Goal: Information Seeking & Learning: Understand process/instructions

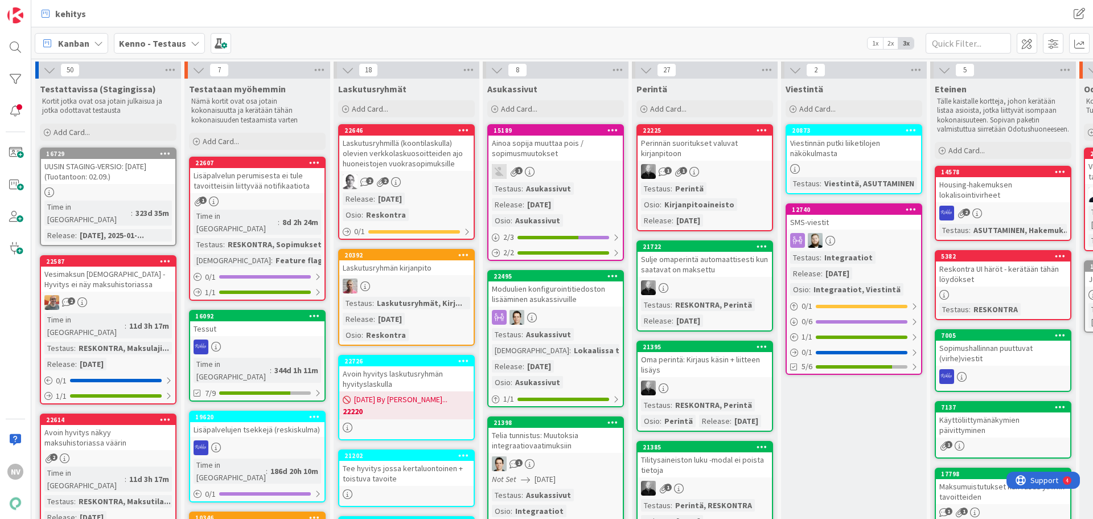
click at [195, 43] on div "Kenno - Testaus" at bounding box center [159, 43] width 91 height 20
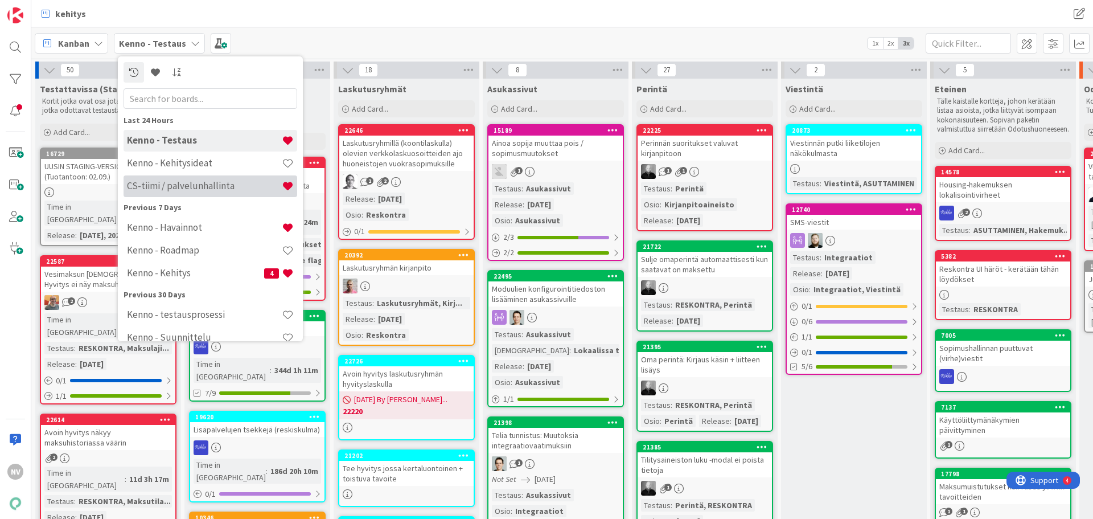
click at [208, 186] on h4 "CS-tiimi / palvelunhallinta" at bounding box center [204, 185] width 155 height 11
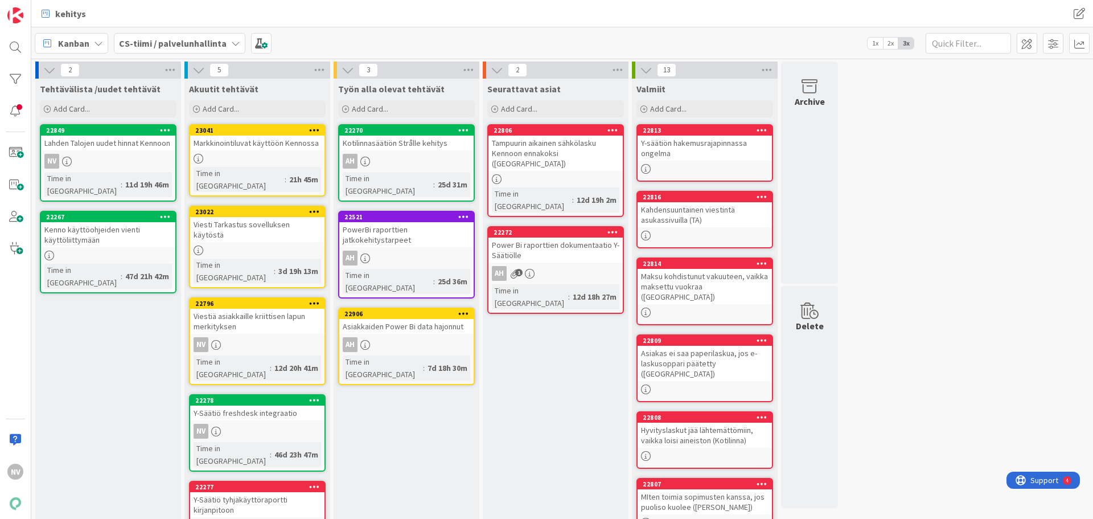
click at [555, 146] on div "Tampuurin aikainen sähkölasku Kennoon ennakoksi ([GEOGRAPHIC_DATA])" at bounding box center [556, 153] width 134 height 35
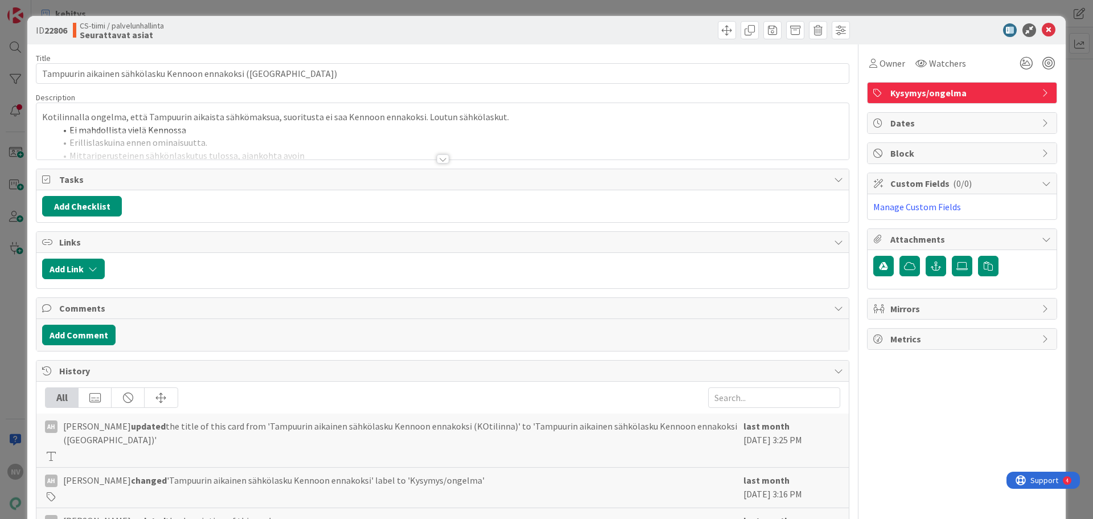
click at [440, 156] on div at bounding box center [443, 158] width 13 height 9
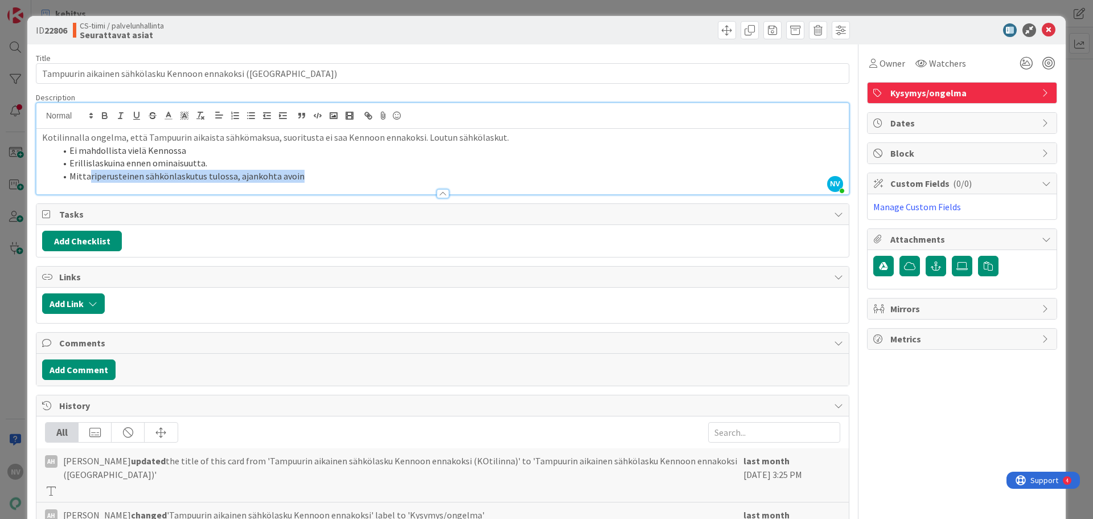
drag, startPoint x: 89, startPoint y: 173, endPoint x: 301, endPoint y: 175, distance: 211.8
click at [301, 175] on li "Mittariperusteinen sähkönlaskutus tulossa, ajankohta avoin" at bounding box center [449, 176] width 787 height 13
drag, startPoint x: 72, startPoint y: 176, endPoint x: 317, endPoint y: 172, distance: 244.3
click at [317, 172] on li "Mittariperusteinen sähkönlaskutus tulossa, ajankohta avoin" at bounding box center [449, 176] width 787 height 13
click at [358, 165] on li "Erillislaskuina ennen ominaisuutta." at bounding box center [449, 163] width 787 height 13
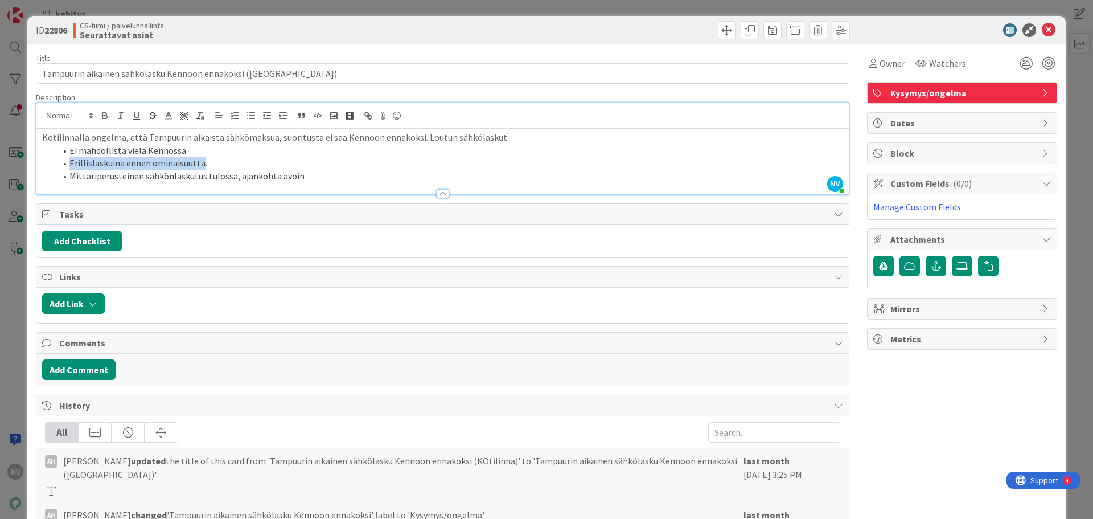
drag, startPoint x: 200, startPoint y: 165, endPoint x: 69, endPoint y: 166, distance: 131.0
click at [69, 166] on li "Erillislaskuina ennen ominaisuutta." at bounding box center [449, 163] width 787 height 13
click at [577, 161] on li "Erillislaskuina ennen ominaisuutta." at bounding box center [449, 163] width 787 height 13
click at [1044, 29] on icon at bounding box center [1049, 30] width 14 height 14
